Goal: Check status: Check status

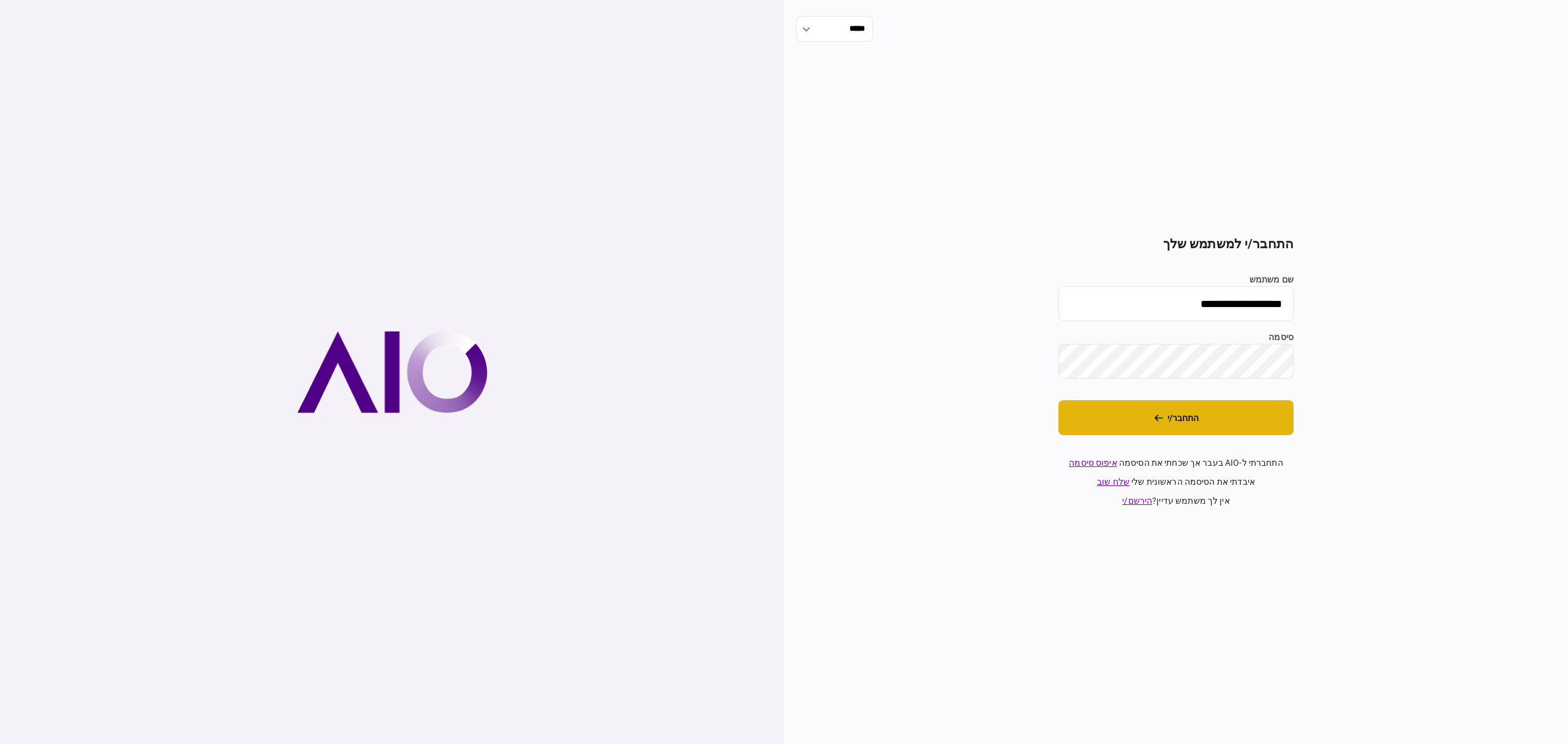
click at [1217, 426] on button "התחבר/י" at bounding box center [1175, 417] width 235 height 35
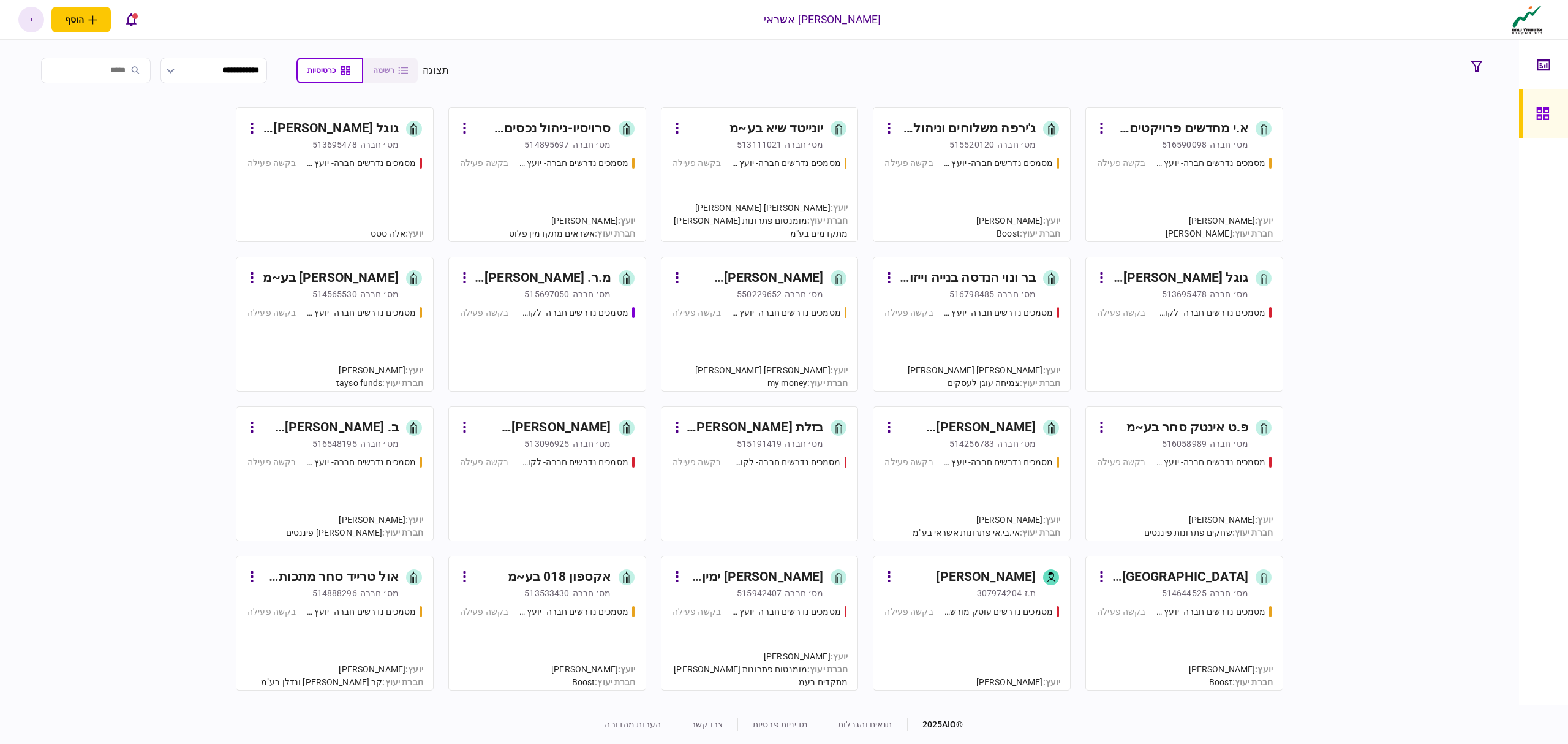
click at [1202, 330] on div "מסמכים נדרשים חברה- לקוח קצה - ישיר בקשה פעילה" at bounding box center [1184, 343] width 175 height 74
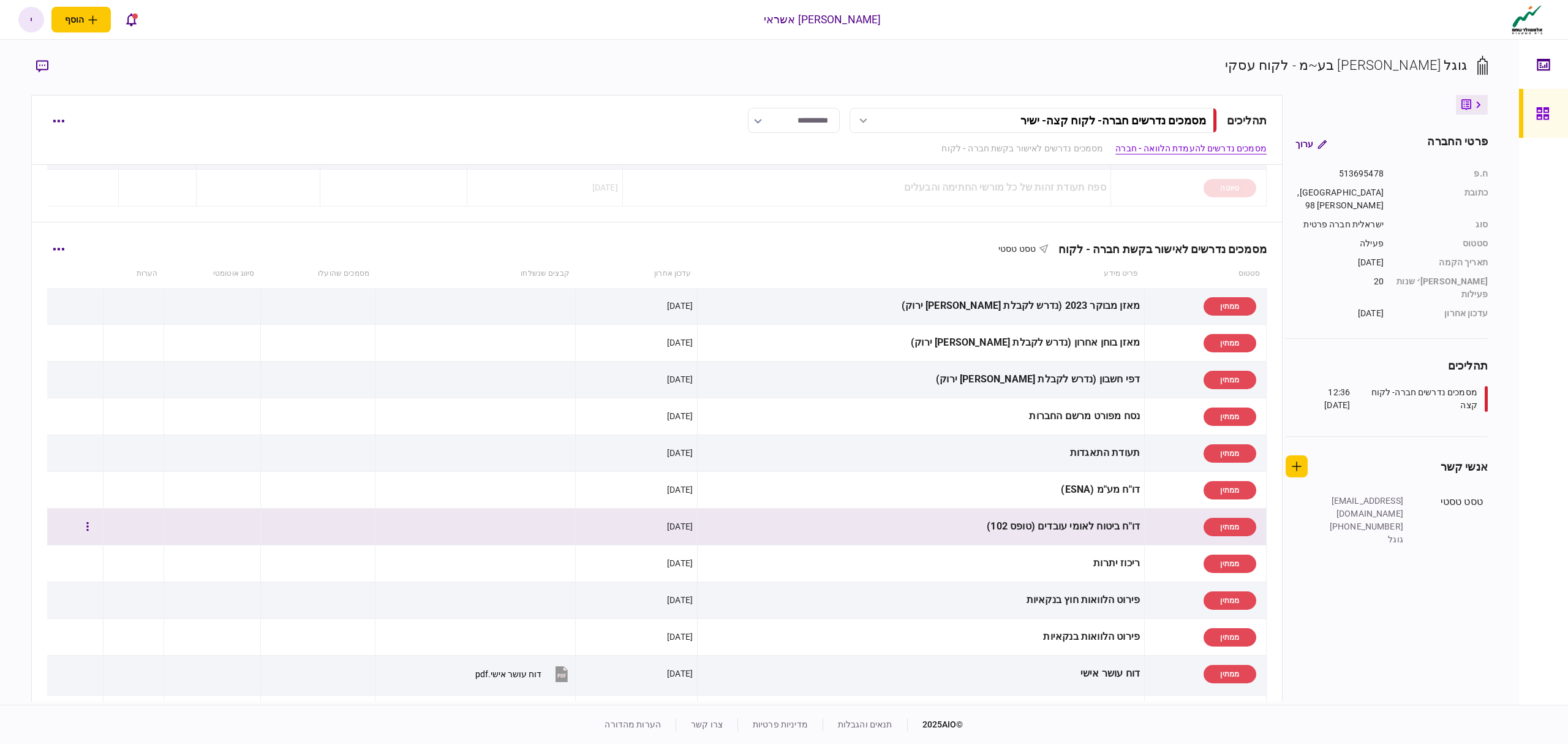
scroll to position [408, 0]
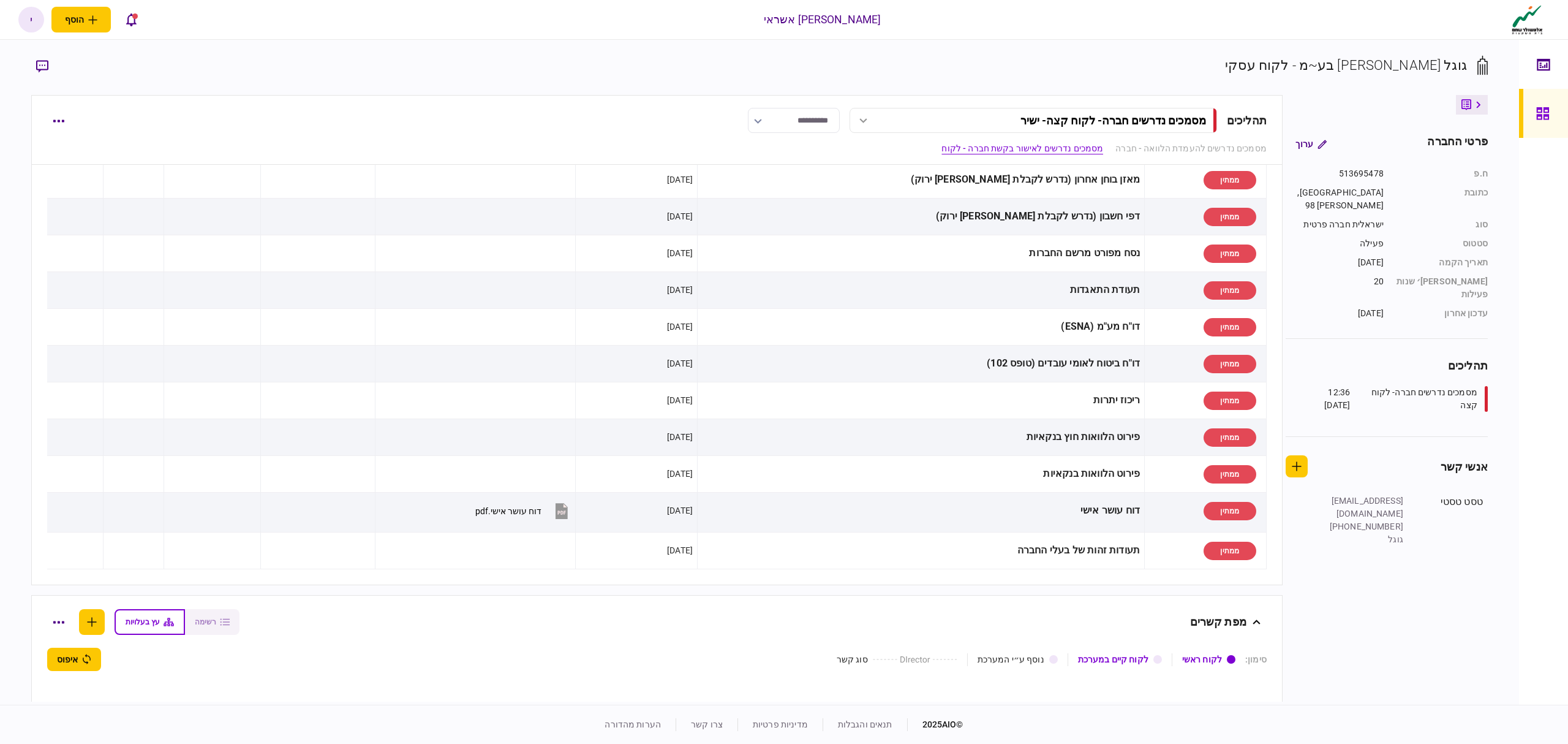
click at [1534, 123] on link at bounding box center [1543, 113] width 49 height 49
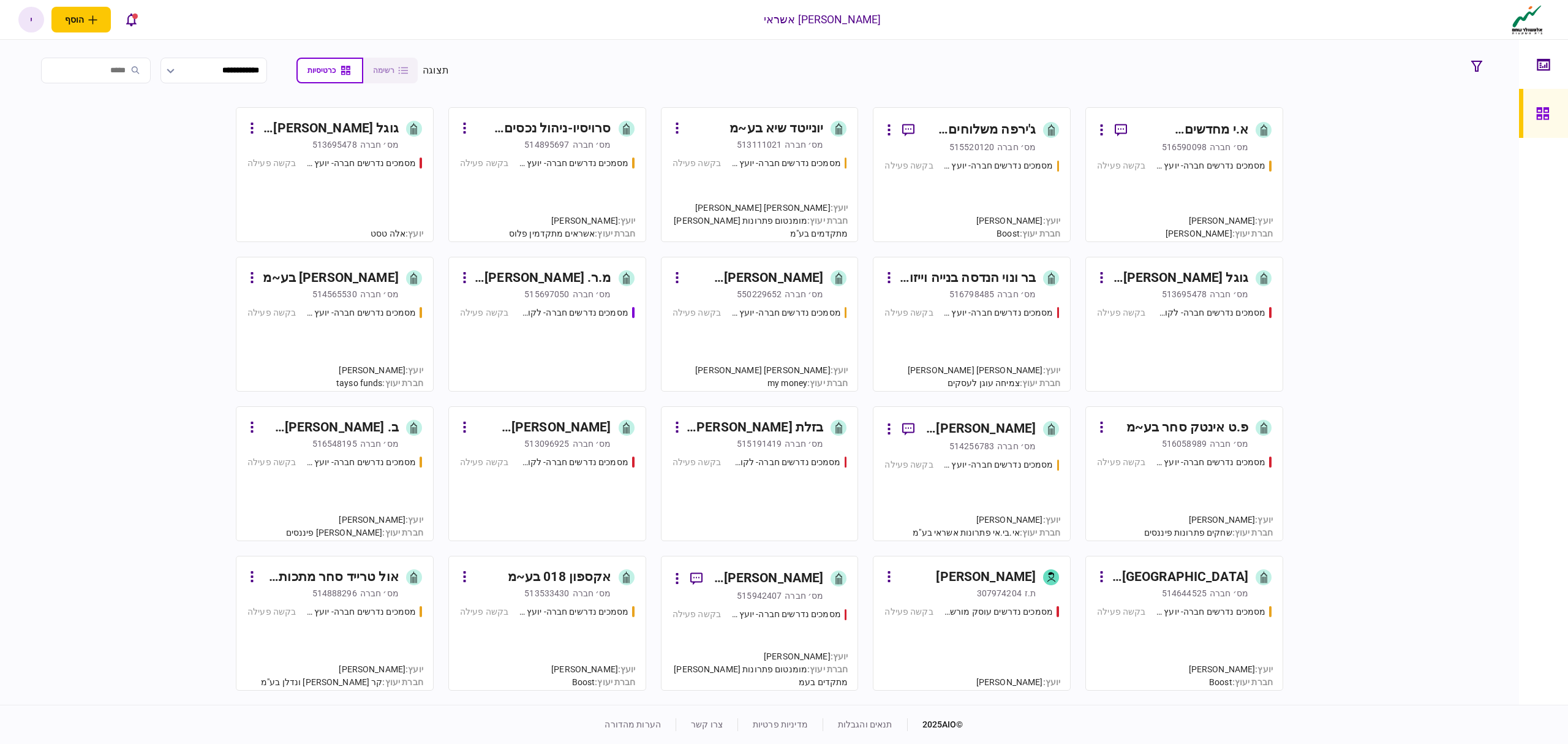
click at [1230, 185] on div "מסמכים נדרשים חברה- יועץ - תהליך חברה בקשה פעילה" at bounding box center [1184, 194] width 175 height 71
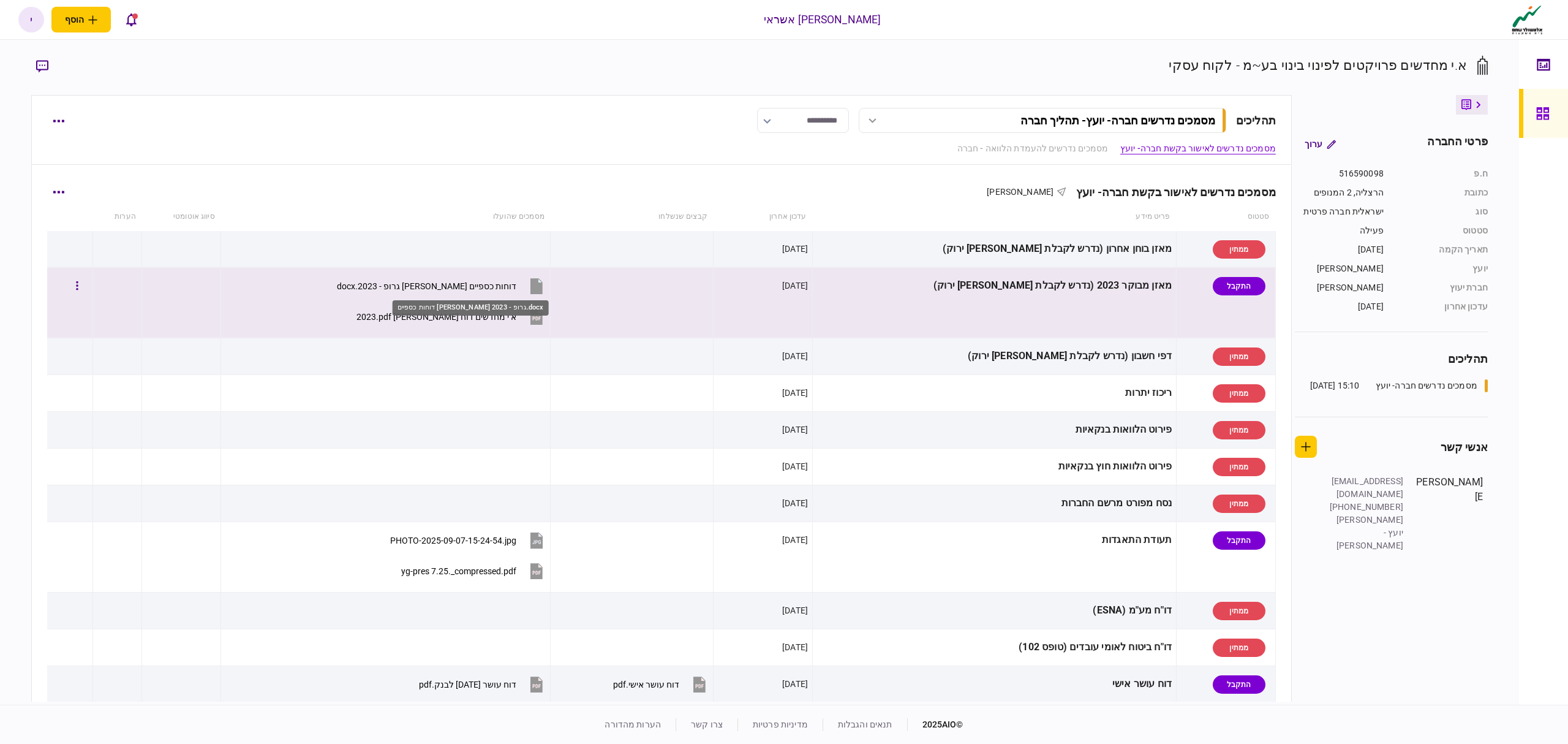
click at [516, 290] on div "דוחות כספיים [PERSON_NAME] גרופ - 2023.docx" at bounding box center [427, 286] width 179 height 10
click at [470, 293] on button "דוחות כספיים [PERSON_NAME] גרופ - 2023.docx" at bounding box center [441, 286] width 209 height 28
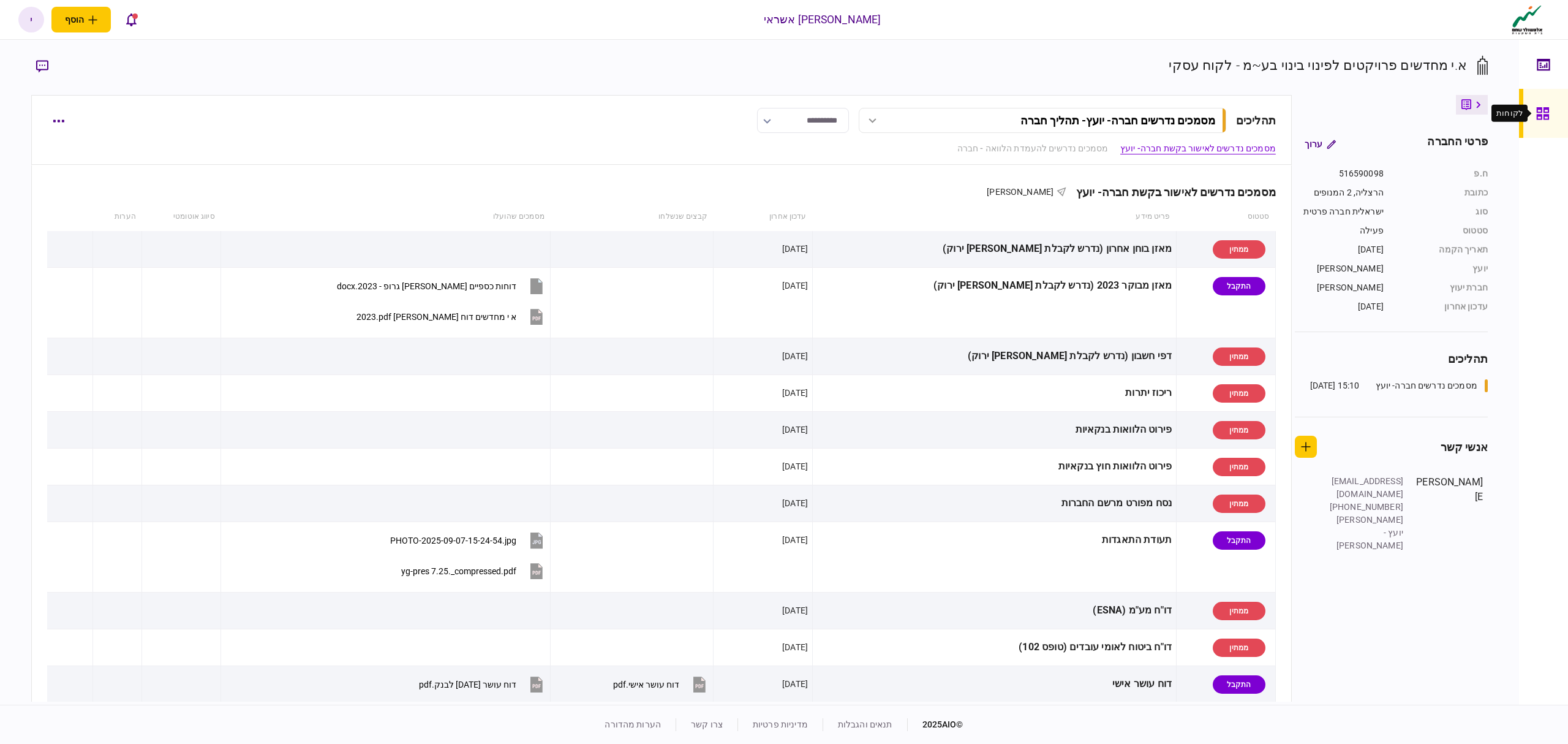
click at [1550, 125] on div at bounding box center [1545, 113] width 19 height 49
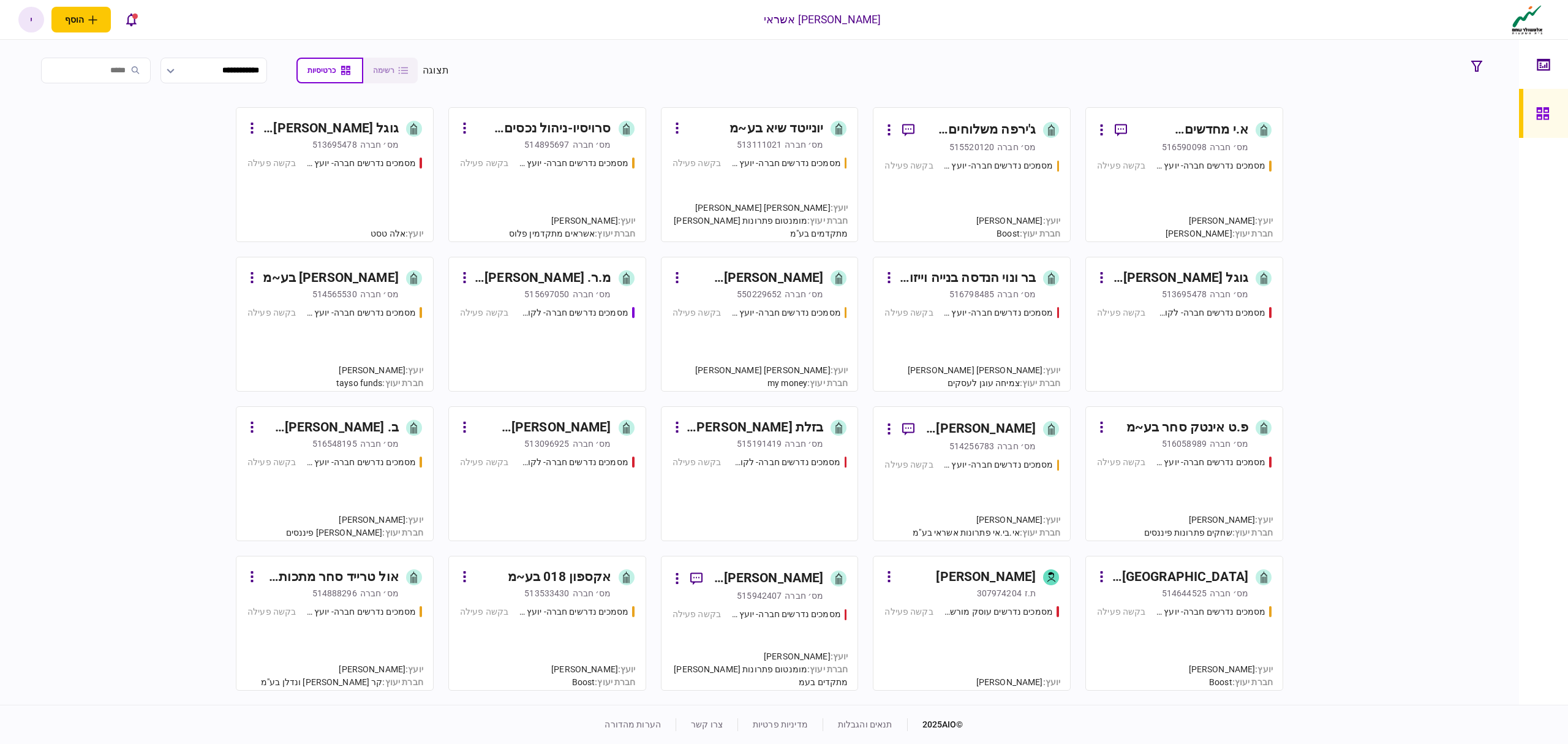
click at [1192, 350] on div "מסמכים נדרשים חברה- לקוח קצה - ישיר בקשה פעילה" at bounding box center [1184, 343] width 175 height 74
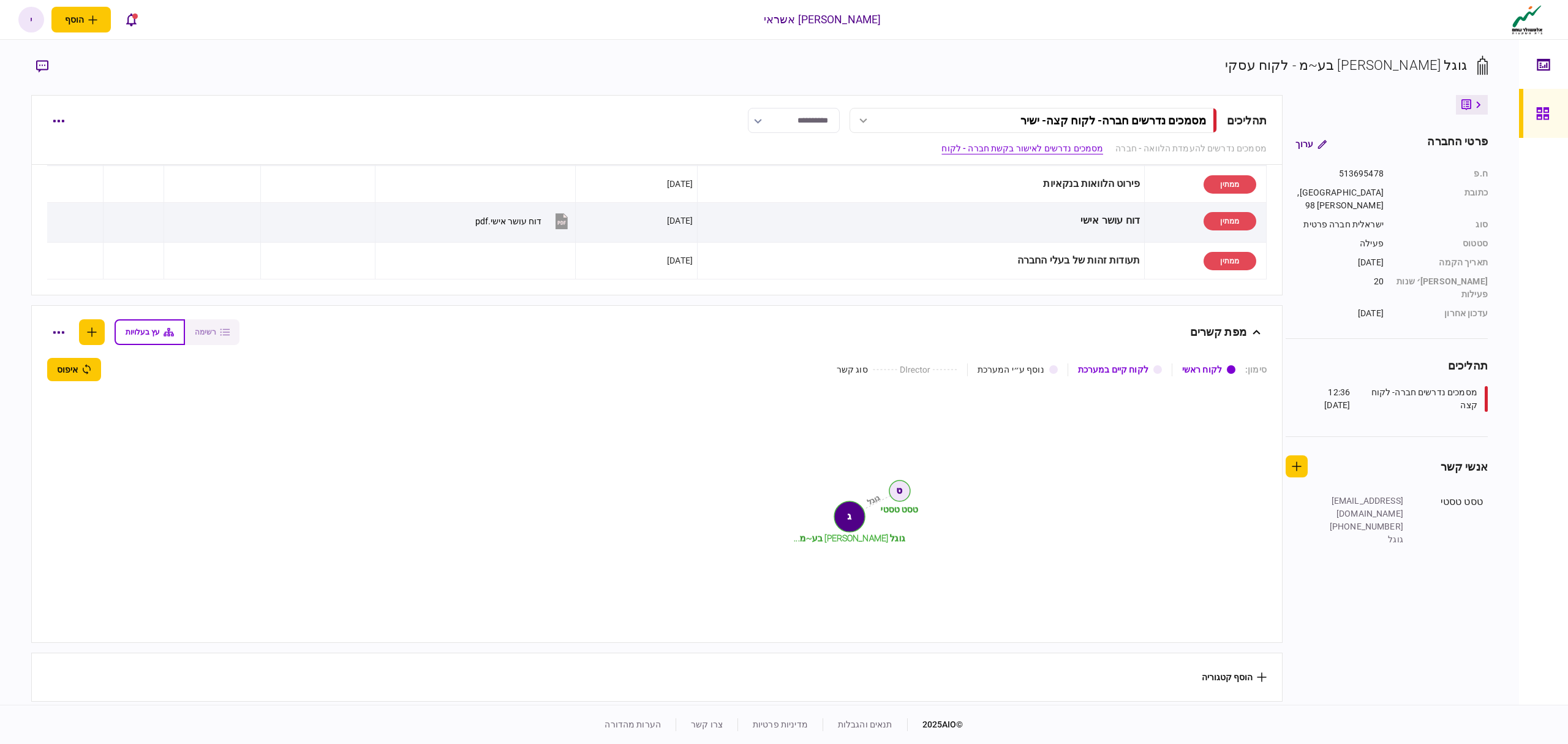
scroll to position [380, 0]
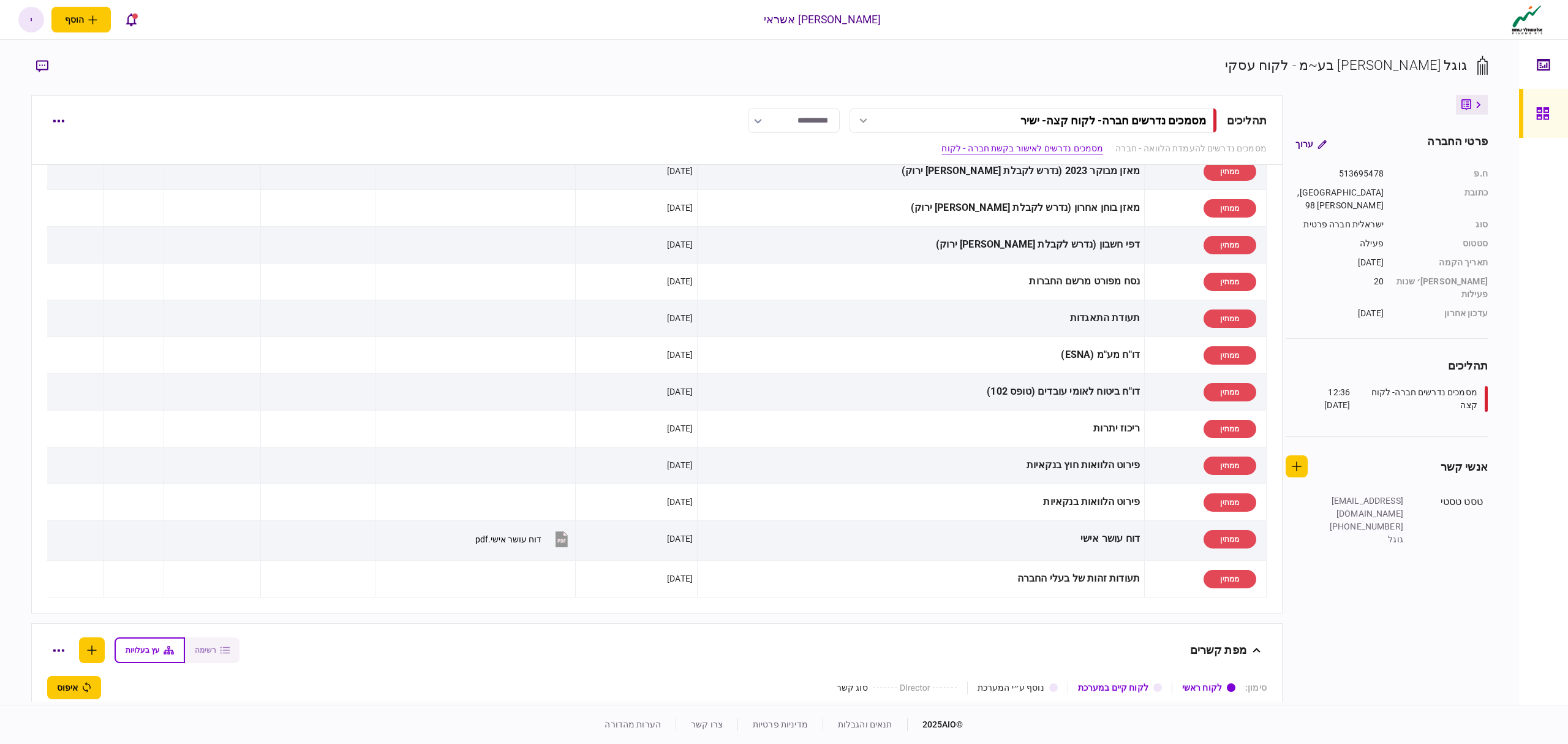
click at [1537, 118] on icon at bounding box center [1542, 113] width 13 height 13
